Goal: Transaction & Acquisition: Purchase product/service

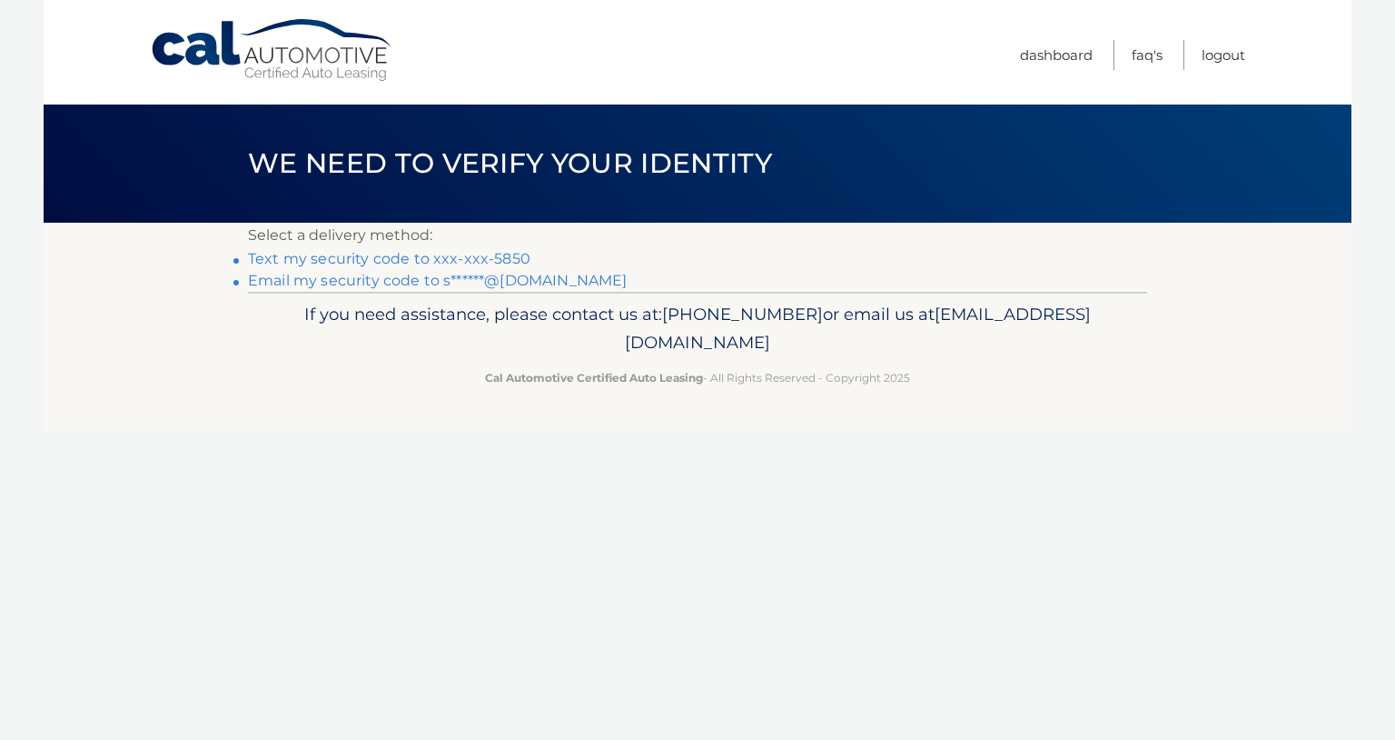
click at [352, 258] on link "Text my security code to xxx-xxx-5850" at bounding box center [389, 258] width 283 height 17
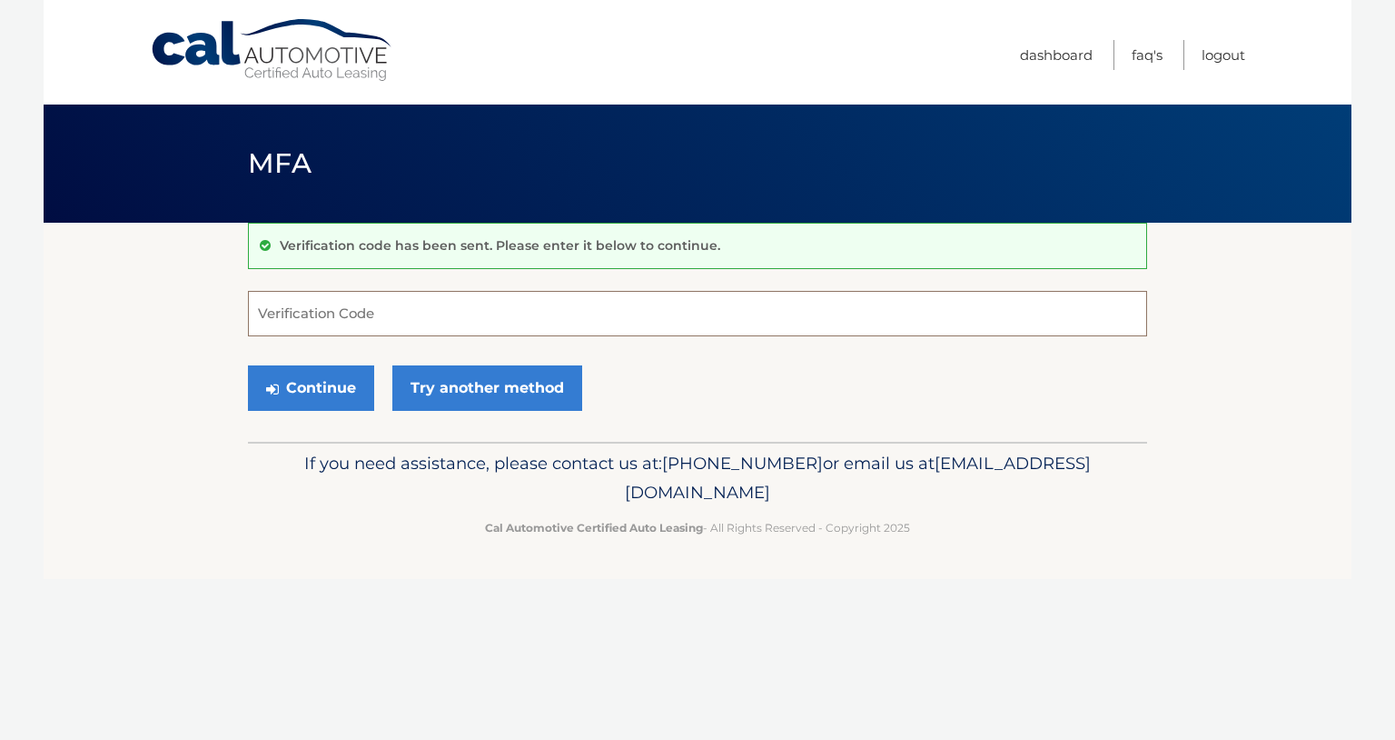
click at [335, 320] on input "Verification Code" at bounding box center [697, 313] width 899 height 45
type input "872504"
click at [328, 392] on button "Continue" at bounding box center [311, 387] width 126 height 45
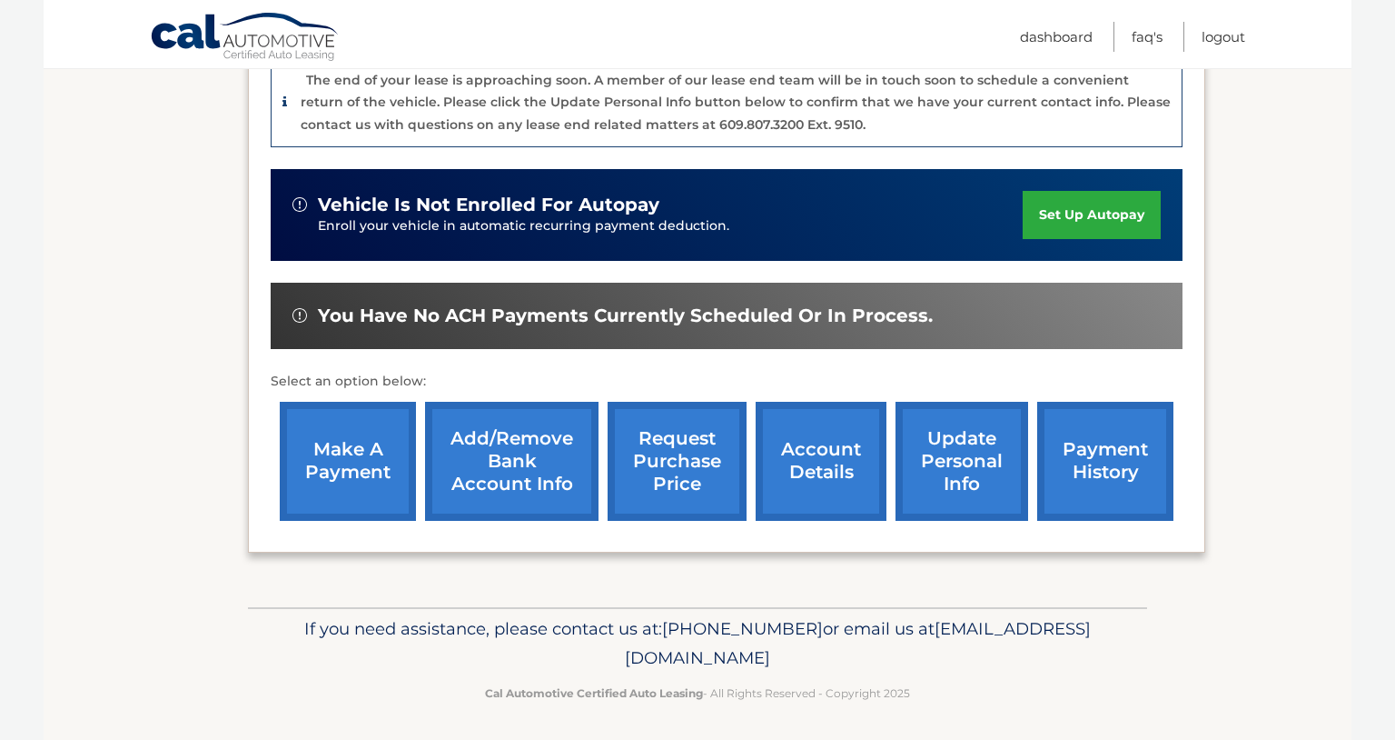
scroll to position [493, 0]
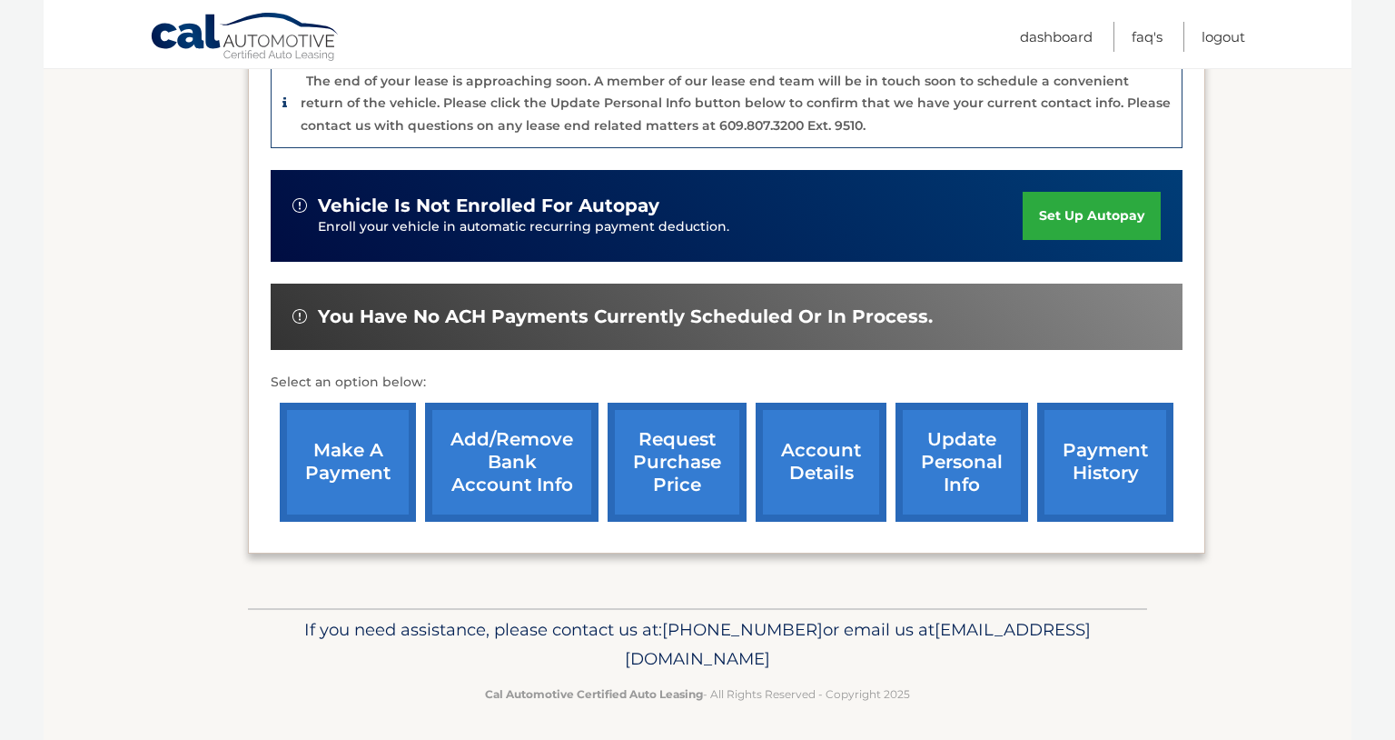
click at [372, 442] on link "make a payment" at bounding box center [348, 461] width 136 height 119
click at [327, 482] on link "make a payment" at bounding box center [348, 461] width 136 height 119
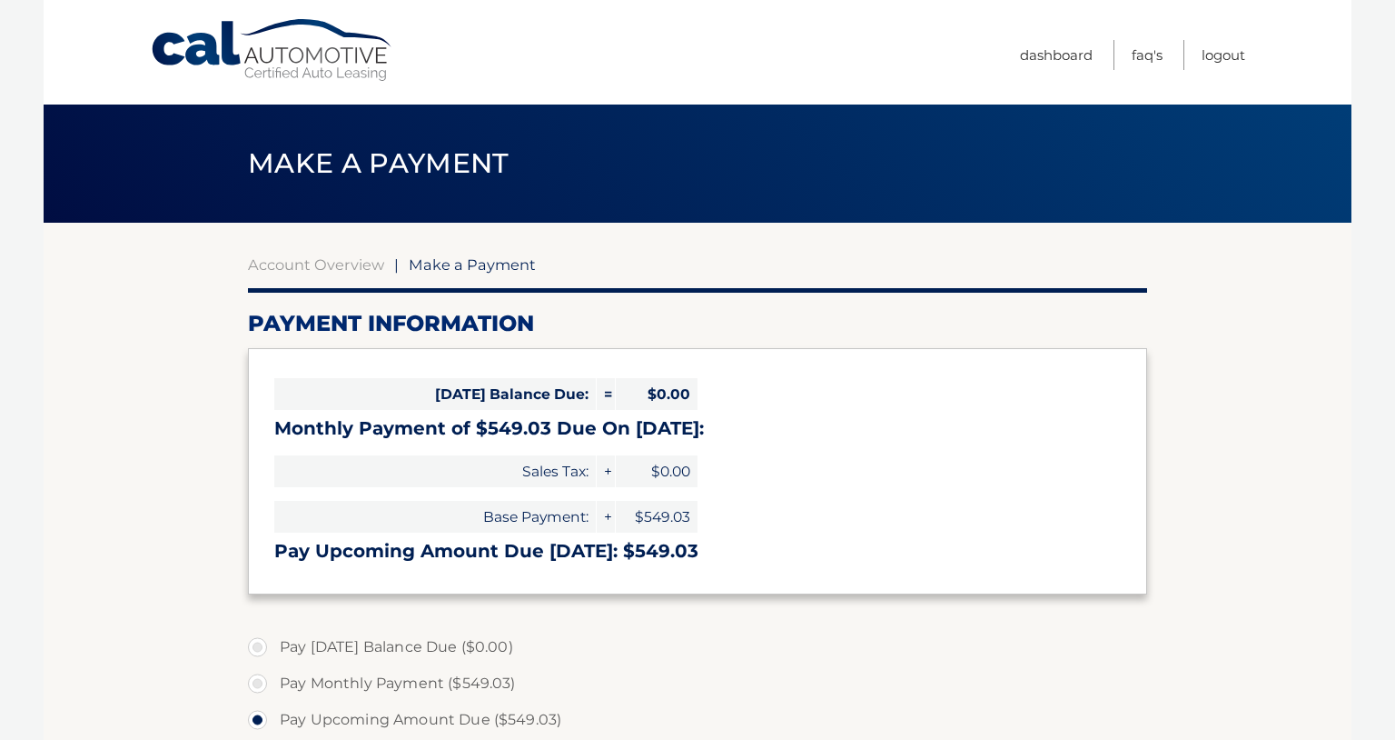
select select "ZTljNzE1NGMtYzU1ZS00ODIwLThjYjMtZWNmOTk5MDRjNWY1"
click at [262, 646] on label "Pay [DATE] Balance Due ($0.00)" at bounding box center [697, 647] width 899 height 36
click at [1227, 54] on link "Logout" at bounding box center [1224, 55] width 44 height 30
